Goal: Transaction & Acquisition: Obtain resource

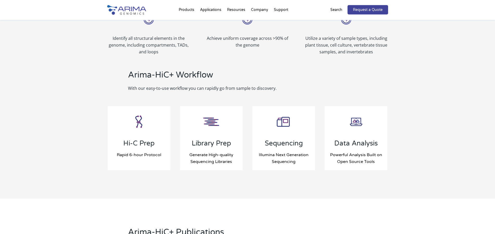
scroll to position [504, 0]
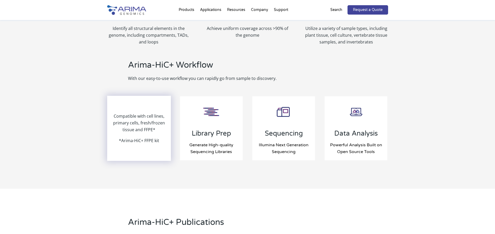
click at [120, 131] on p "Compatible with cell lines, primary cells, fresh/frozen tissue and FFPE*" at bounding box center [139, 125] width 63 height 24
click at [133, 141] on p "*Arima-HiC+ FFPE kit" at bounding box center [139, 140] width 40 height 7
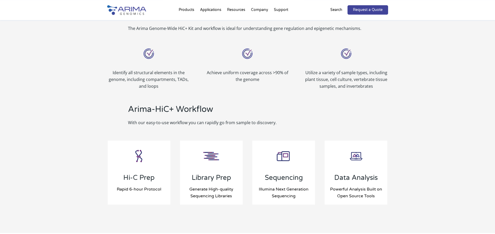
scroll to position [424, 0]
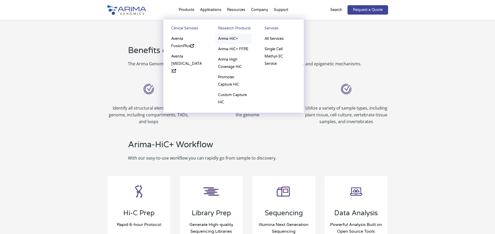
click at [227, 40] on link "Arima-HiC+" at bounding box center [233, 39] width 36 height 10
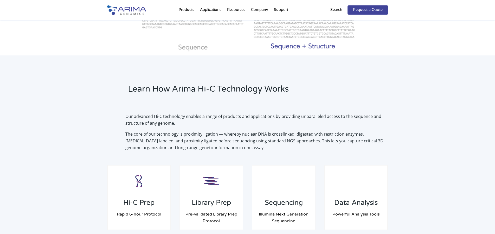
scroll to position [318, 0]
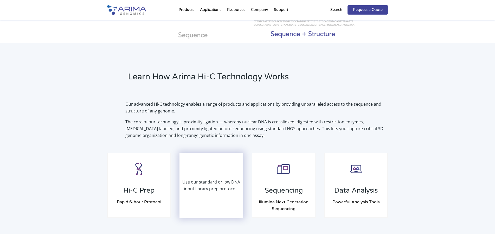
click at [208, 182] on p "Use our standard or low DNA input library prep protocols" at bounding box center [211, 185] width 63 height 14
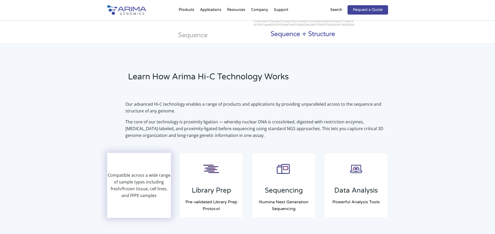
click at [141, 182] on p "Compatible across a wide range of sample types including fresh/frozen tissue, c…" at bounding box center [139, 185] width 63 height 27
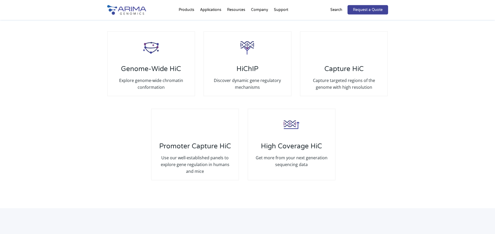
scroll to position [1008, 0]
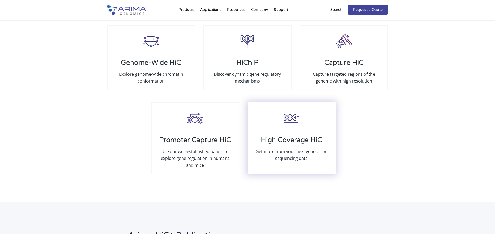
click at [293, 140] on h3 "High Coverage HiC" at bounding box center [291, 142] width 76 height 12
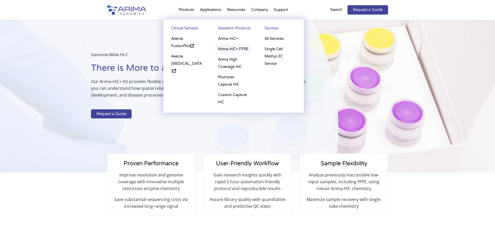
click at [222, 51] on link "Arima-HiC+ FFPE" at bounding box center [233, 49] width 36 height 10
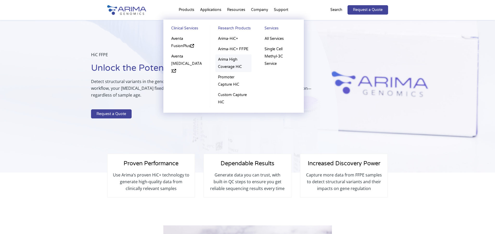
click at [233, 62] on link "Arima High Coverage HiC" at bounding box center [233, 63] width 36 height 18
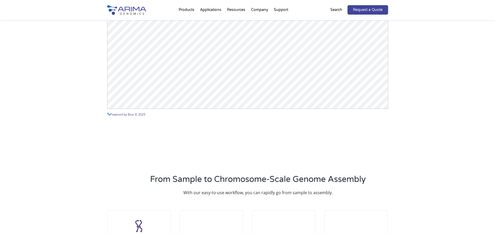
scroll to position [742, 0]
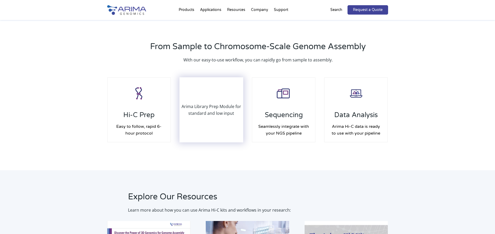
click at [207, 114] on p "Arima Library Prep Module for standard and low input" at bounding box center [211, 110] width 63 height 14
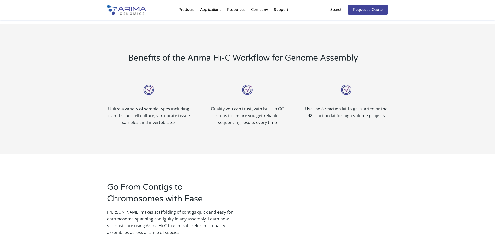
scroll to position [0, 0]
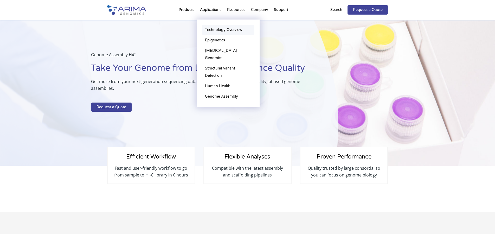
click at [221, 29] on link "Technology Overview" at bounding box center [228, 30] width 52 height 10
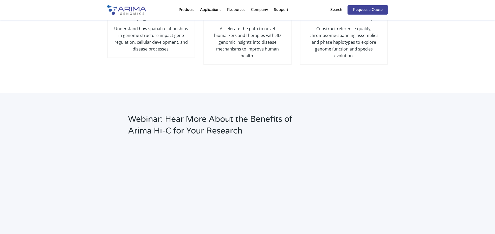
scroll to position [445, 0]
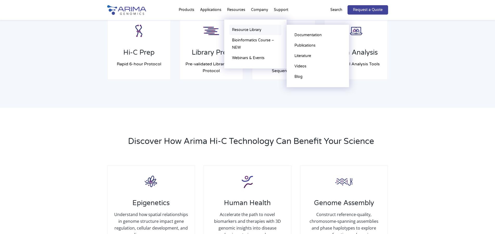
click at [242, 29] on link "Resource Library" at bounding box center [255, 30] width 52 height 10
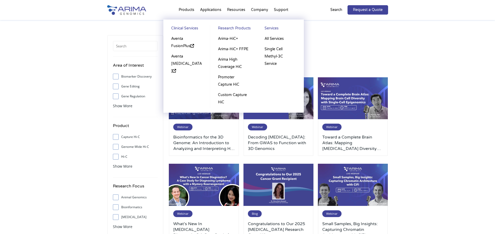
click at [192, 10] on li "Products Clinical Services Aventa FusionPlus Aventa Lymphoma Research Products …" at bounding box center [186, 11] width 21 height 18
click at [222, 39] on link "Arima-HiC+" at bounding box center [233, 39] width 36 height 10
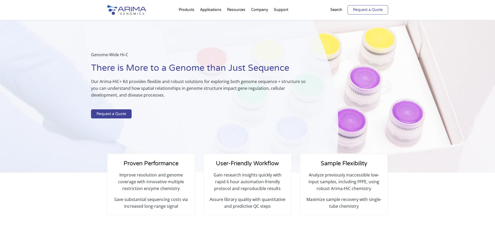
click at [362, 14] on link "Request a Quote" at bounding box center [367, 9] width 41 height 9
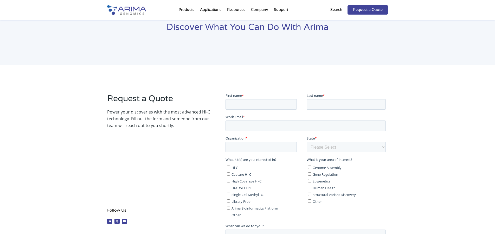
scroll to position [53, 0]
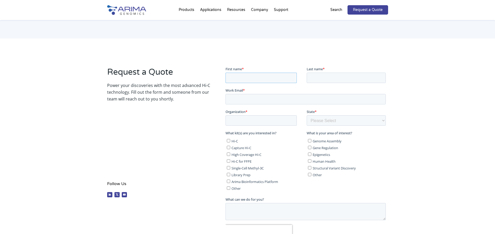
click at [256, 80] on input "First name *" at bounding box center [260, 77] width 71 height 10
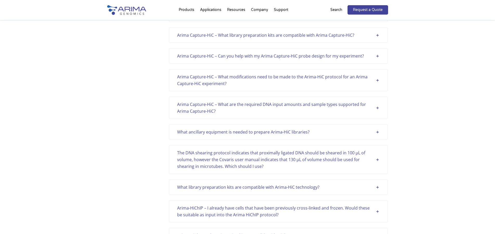
scroll to position [1034, 0]
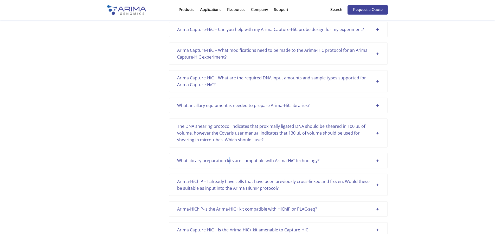
click at [229, 159] on div "What library preparation kits are compatible with Arima-HiC technology?" at bounding box center [278, 160] width 202 height 7
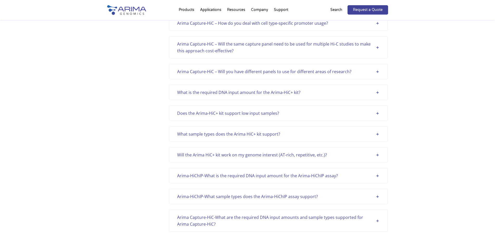
scroll to position [1326, 0]
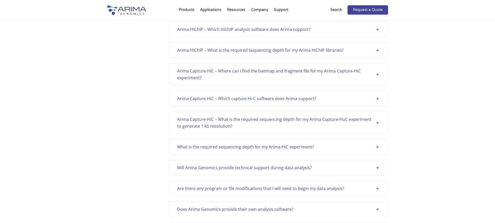
scroll to position [636, 0]
